Goal: Transaction & Acquisition: Purchase product/service

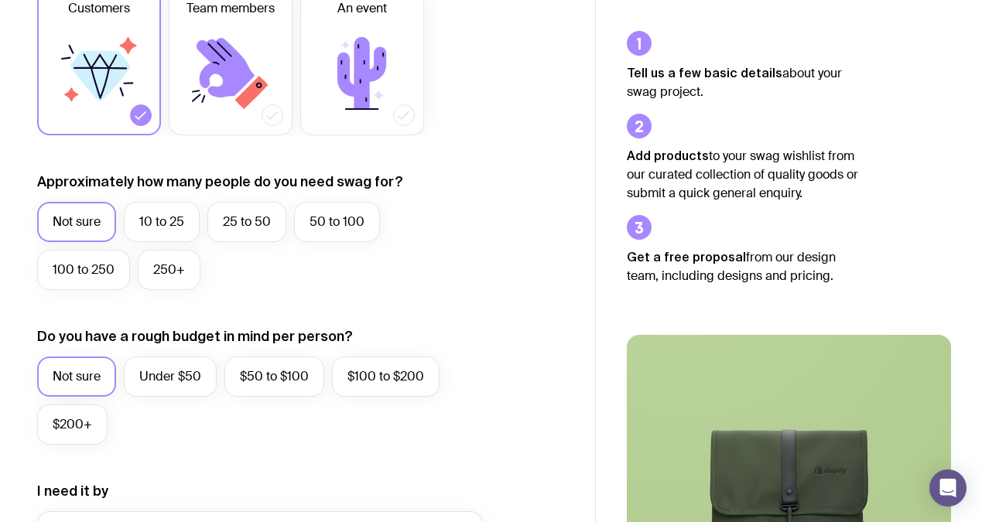
scroll to position [279, 0]
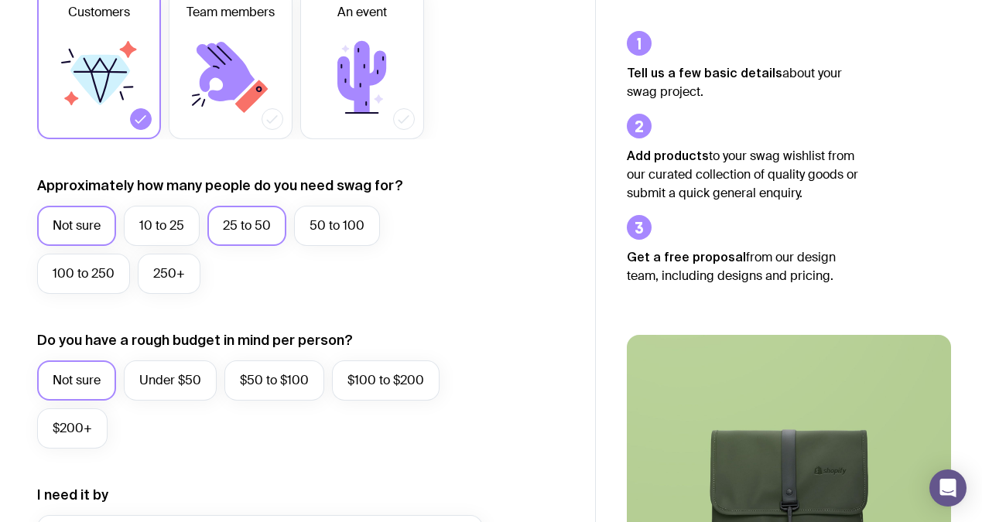
click at [253, 231] on label "25 to 50" at bounding box center [246, 226] width 79 height 40
click at [0, 0] on input "25 to 50" at bounding box center [0, 0] width 0 height 0
click at [157, 387] on label "Under $50" at bounding box center [170, 381] width 93 height 40
click at [0, 0] on input "Under $50" at bounding box center [0, 0] width 0 height 0
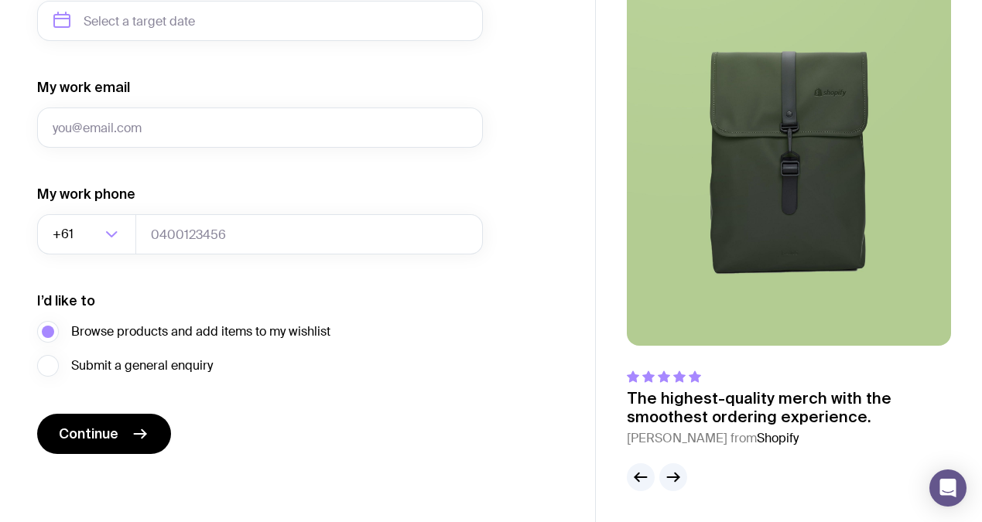
scroll to position [0, 0]
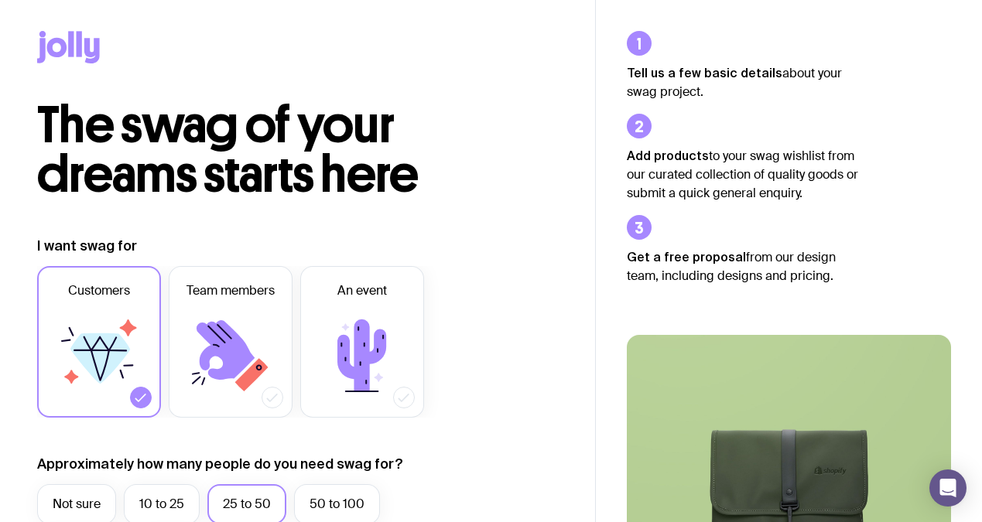
click at [74, 40] on icon at bounding box center [68, 47] width 63 height 32
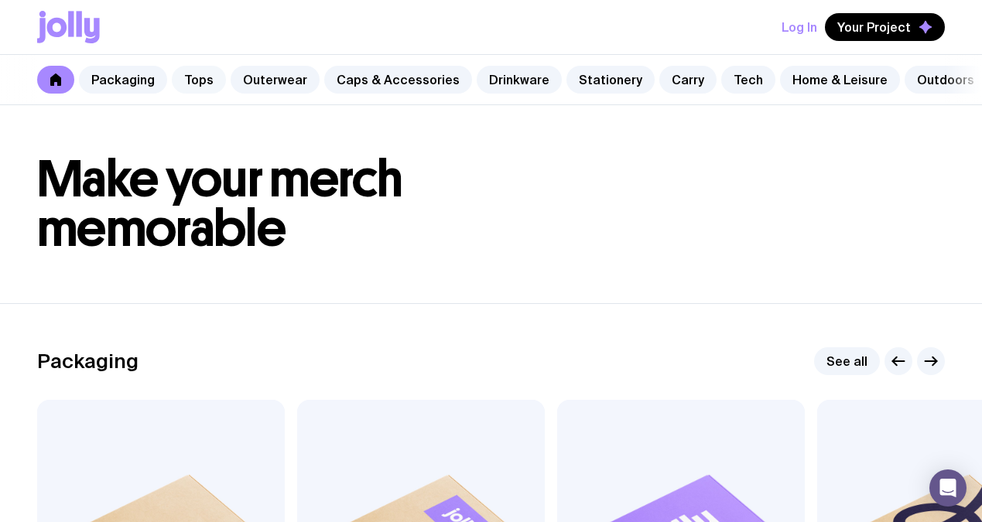
click at [197, 80] on link "Tops" at bounding box center [199, 80] width 54 height 28
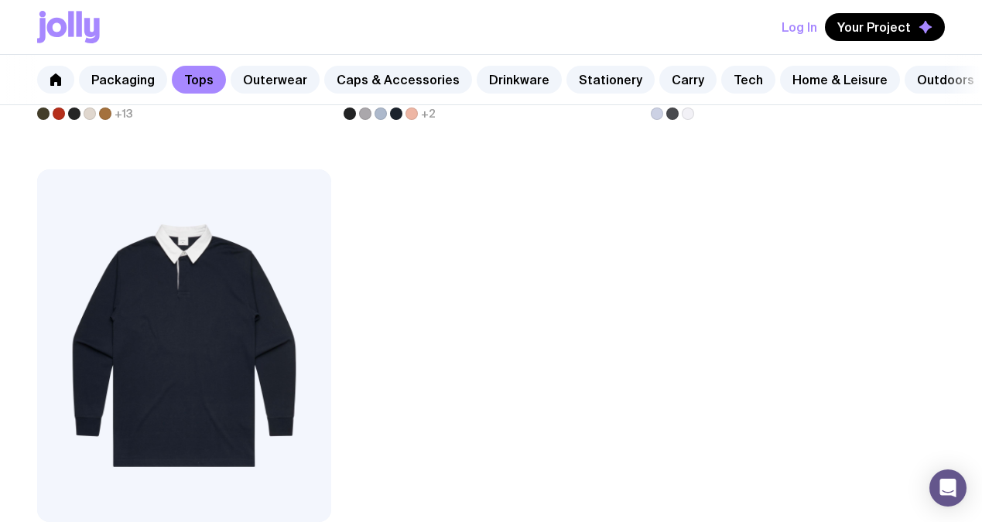
scroll to position [2863, 0]
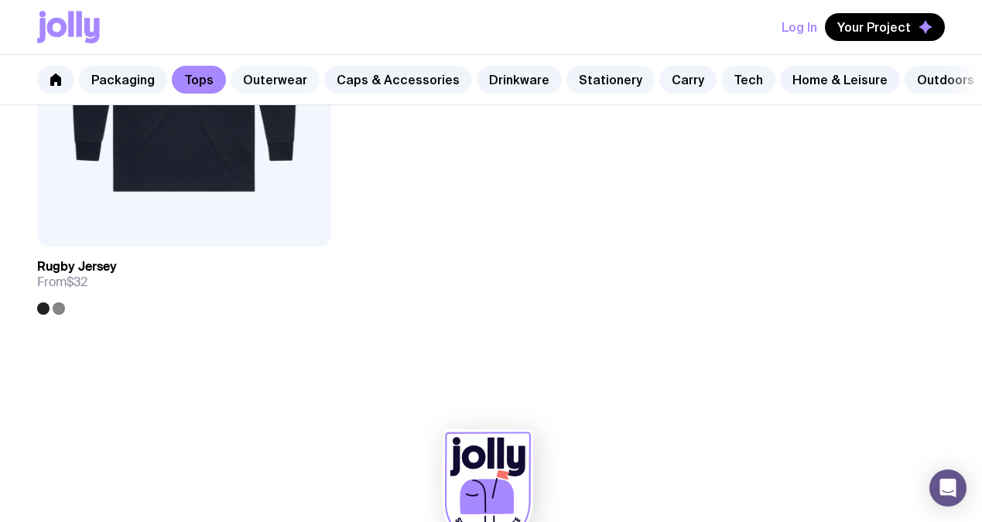
click at [273, 78] on link "Outerwear" at bounding box center [275, 80] width 89 height 28
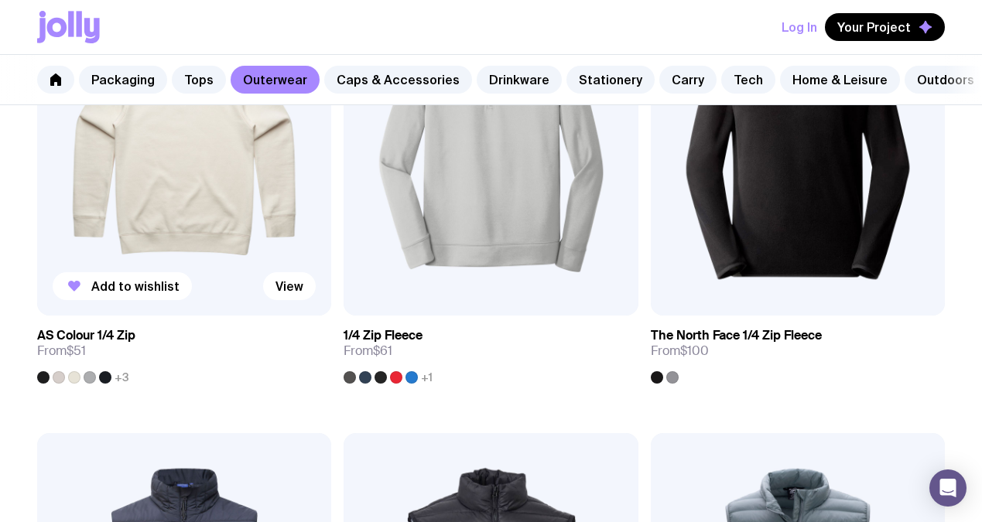
scroll to position [911, 0]
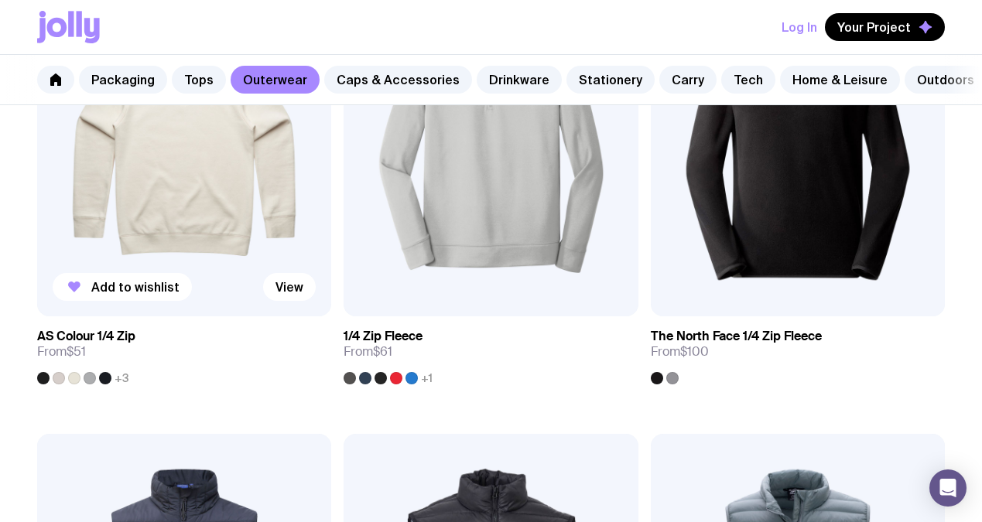
click at [123, 379] on span "+3" at bounding box center [122, 378] width 15 height 12
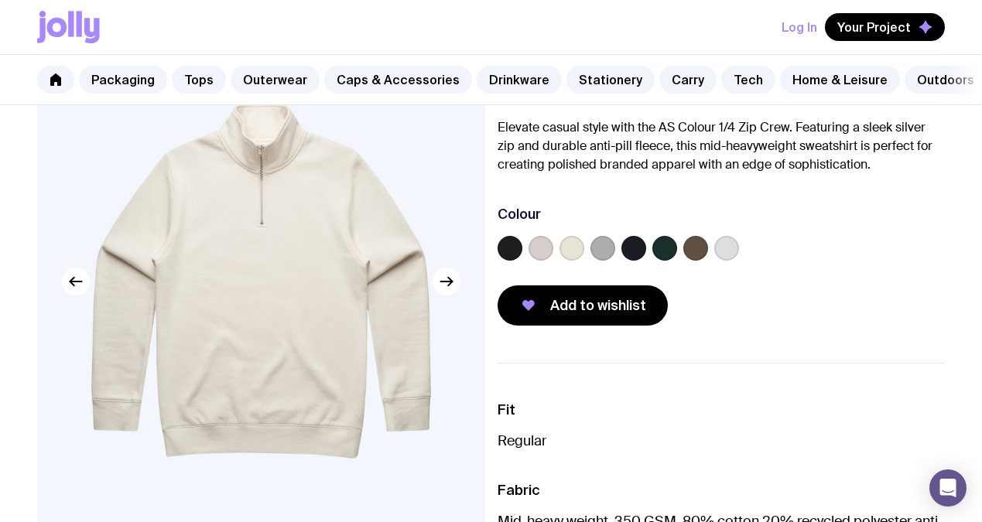
scroll to position [147, 0]
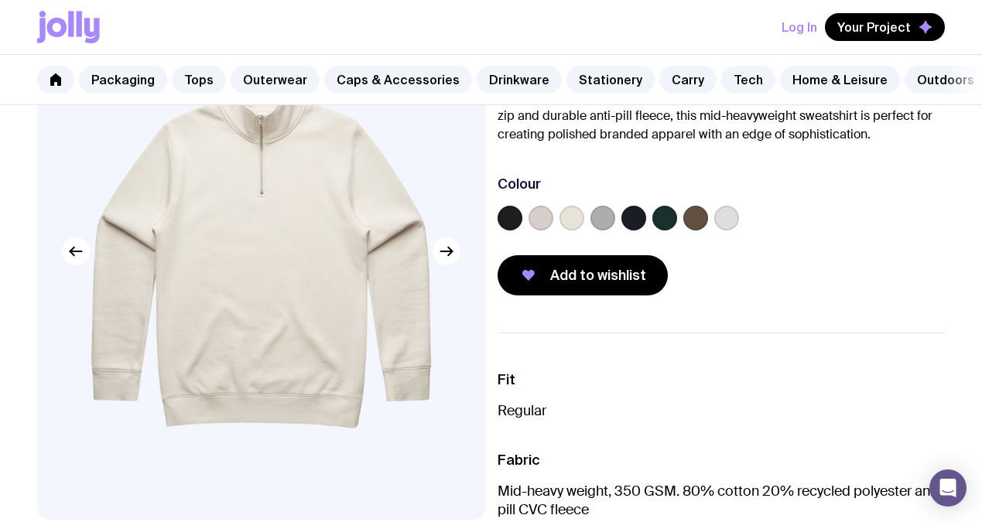
click at [668, 225] on label at bounding box center [664, 218] width 25 height 25
click at [0, 0] on input "radio" at bounding box center [0, 0] width 0 height 0
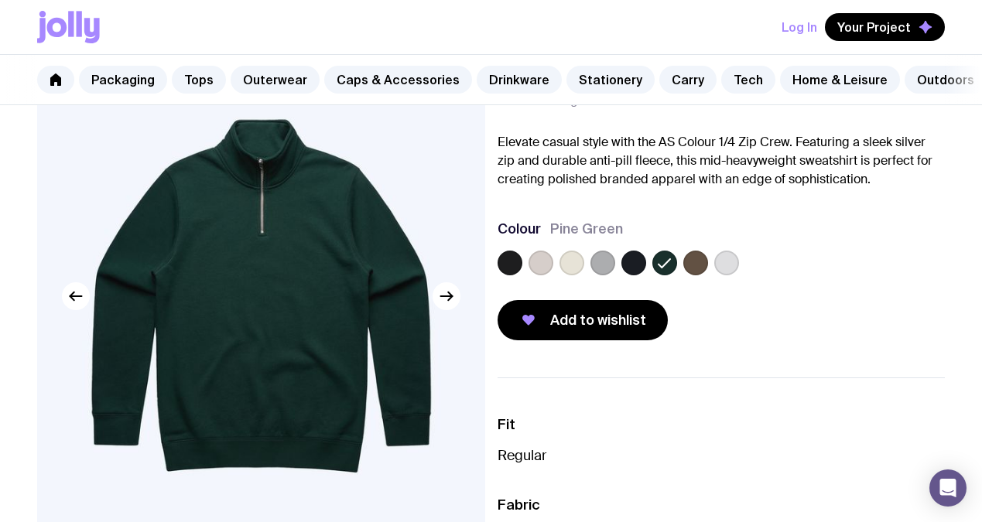
scroll to position [91, 0]
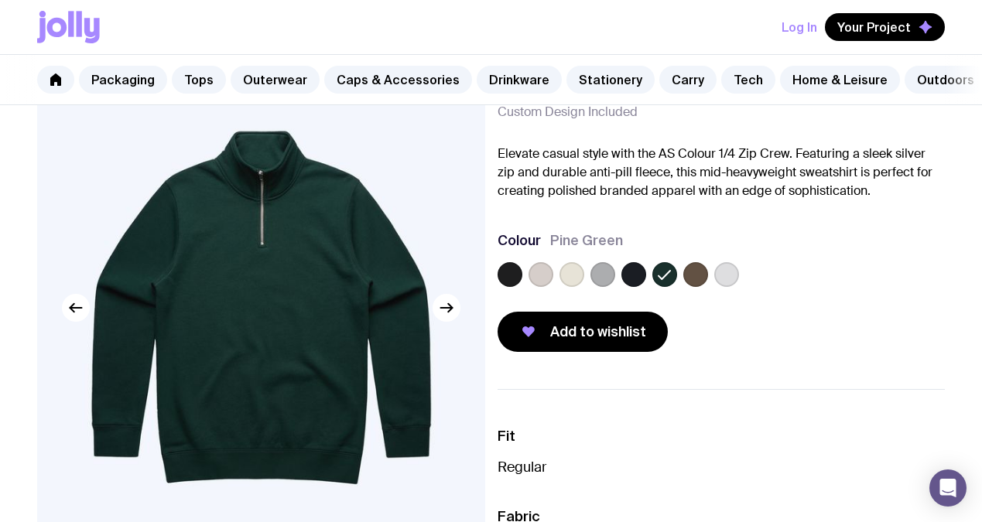
click at [634, 277] on label at bounding box center [633, 274] width 25 height 25
click at [0, 0] on input "radio" at bounding box center [0, 0] width 0 height 0
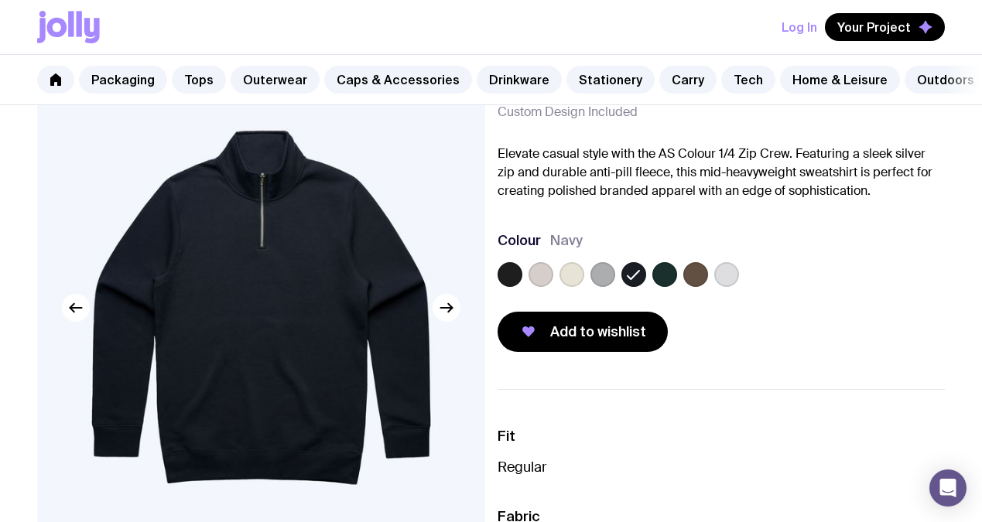
click at [508, 280] on label at bounding box center [510, 274] width 25 height 25
click at [0, 0] on input "radio" at bounding box center [0, 0] width 0 height 0
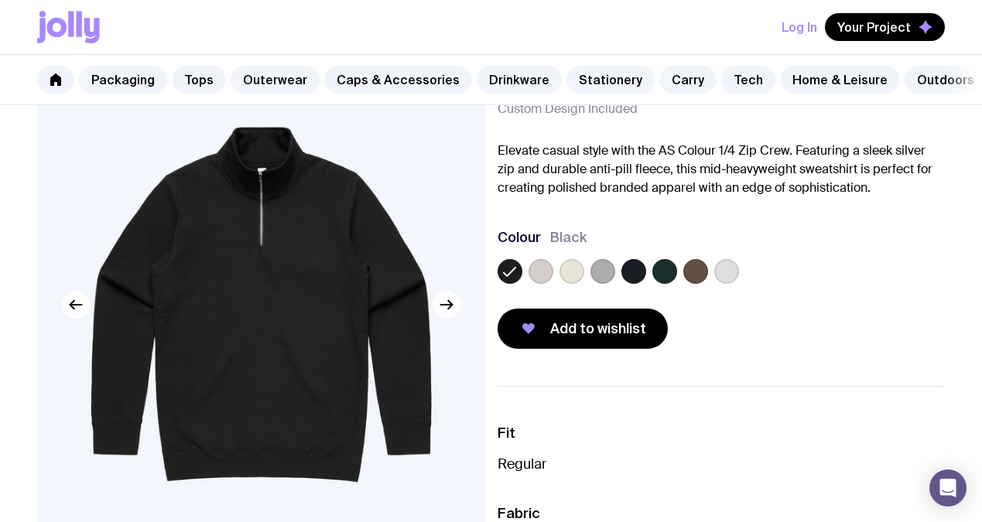
scroll to position [94, 0]
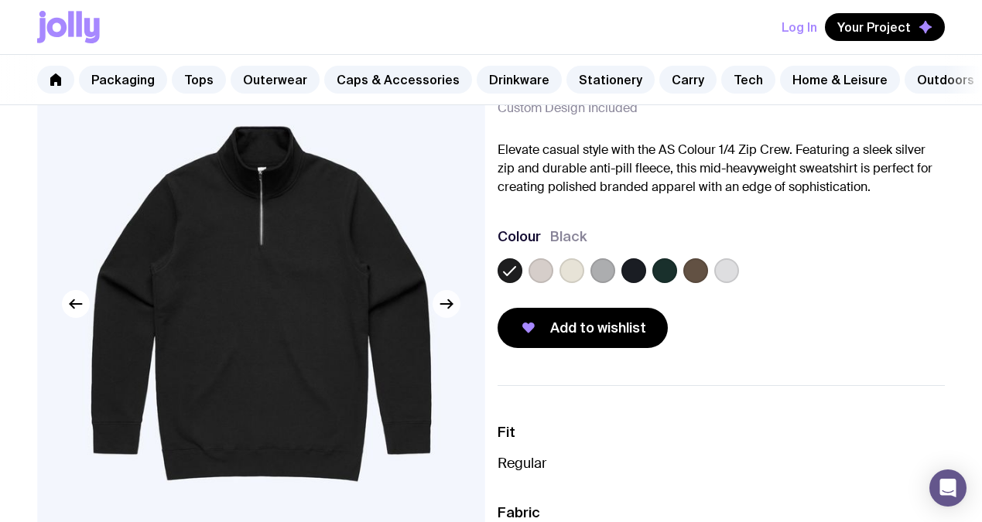
click at [457, 309] on button "button" at bounding box center [447, 304] width 28 height 28
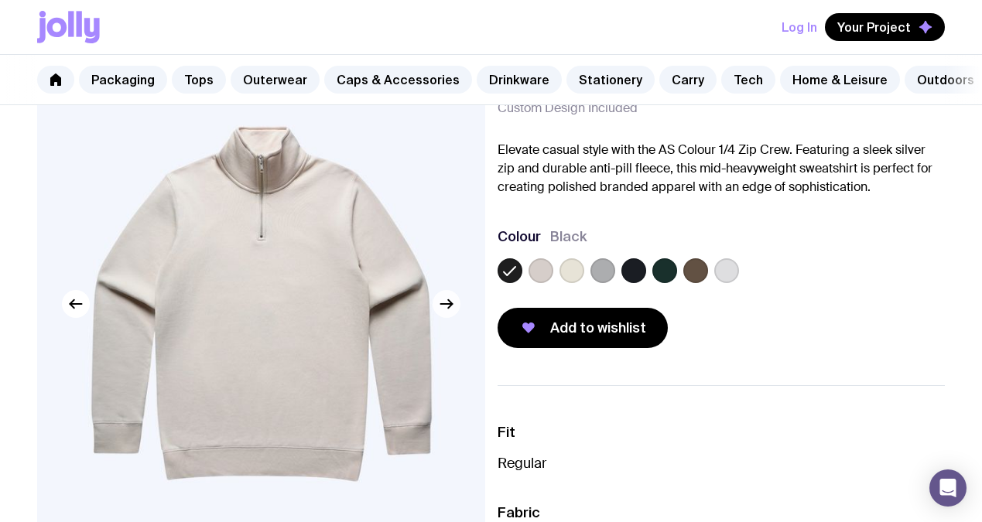
click at [457, 309] on button "button" at bounding box center [447, 304] width 28 height 28
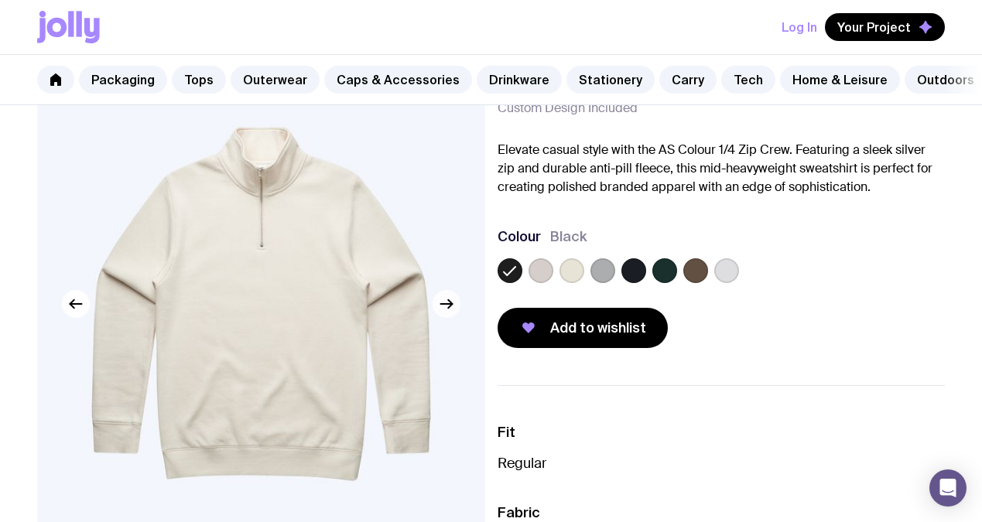
click at [457, 309] on button "button" at bounding box center [447, 304] width 28 height 28
